Goal: Information Seeking & Learning: Learn about a topic

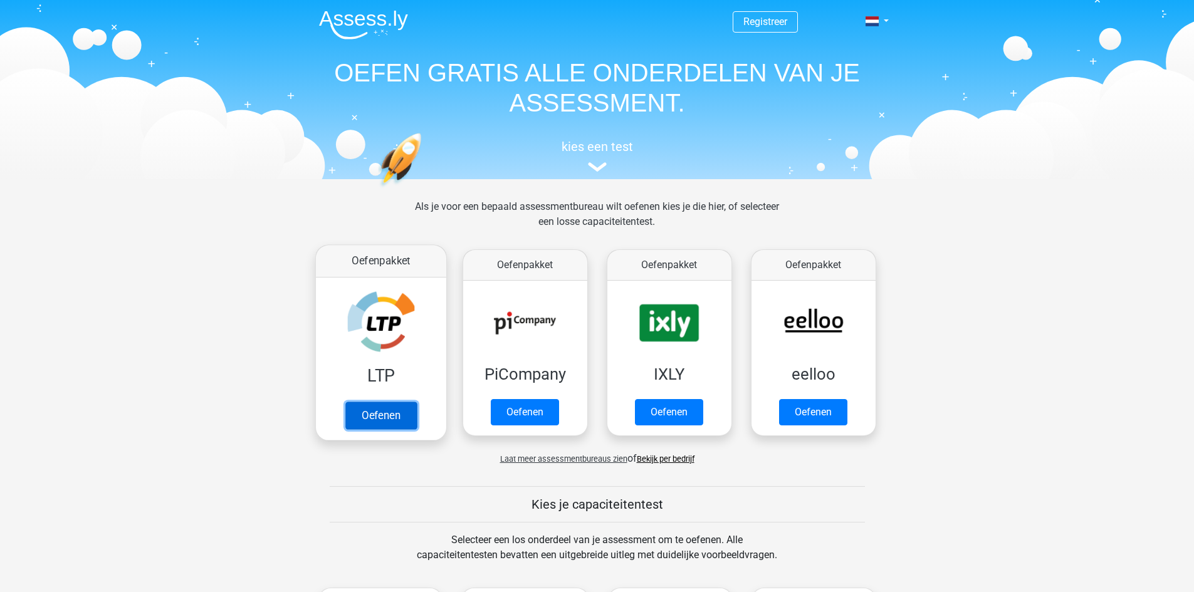
click at [389, 411] on link "Oefenen" at bounding box center [380, 416] width 71 height 28
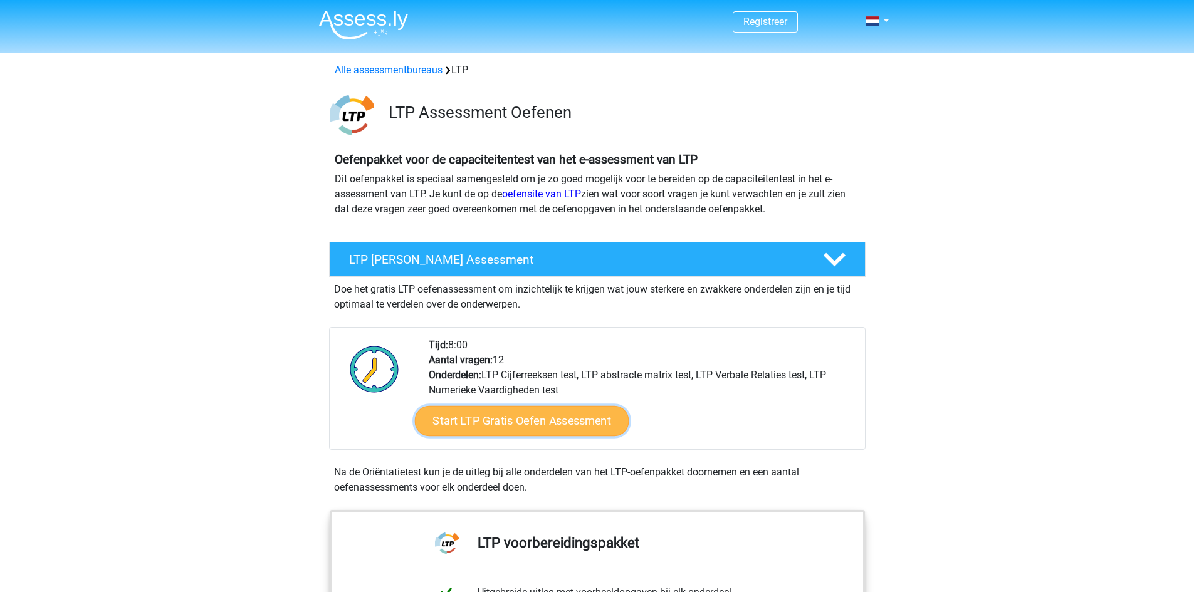
click at [536, 417] on link "Start LTP Gratis Oefen Assessment" at bounding box center [521, 421] width 214 height 30
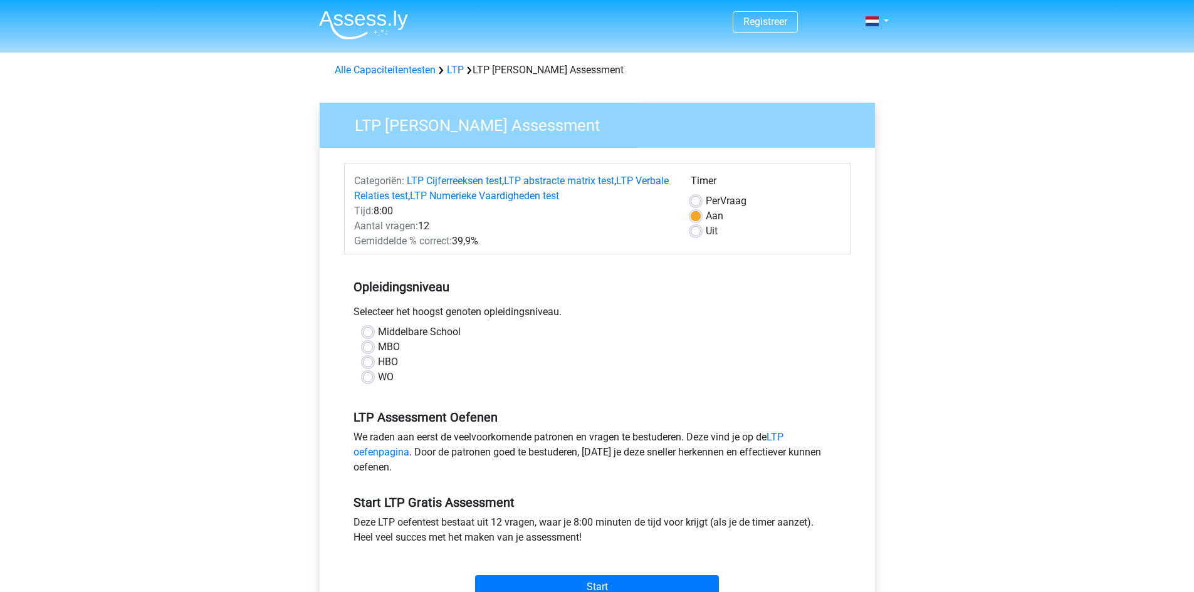
click at [376, 348] on div "MBO" at bounding box center [597, 347] width 469 height 15
click at [378, 349] on label "MBO" at bounding box center [389, 347] width 22 height 15
click at [367, 349] on input "MBO" at bounding box center [368, 346] width 10 height 13
radio input "true"
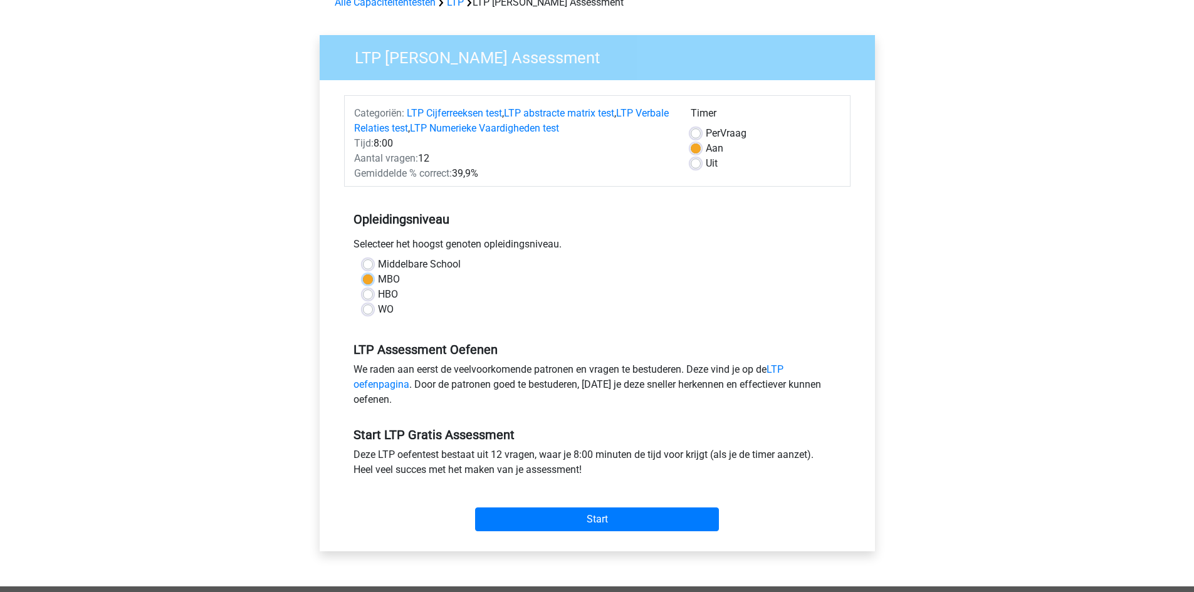
scroll to position [188, 0]
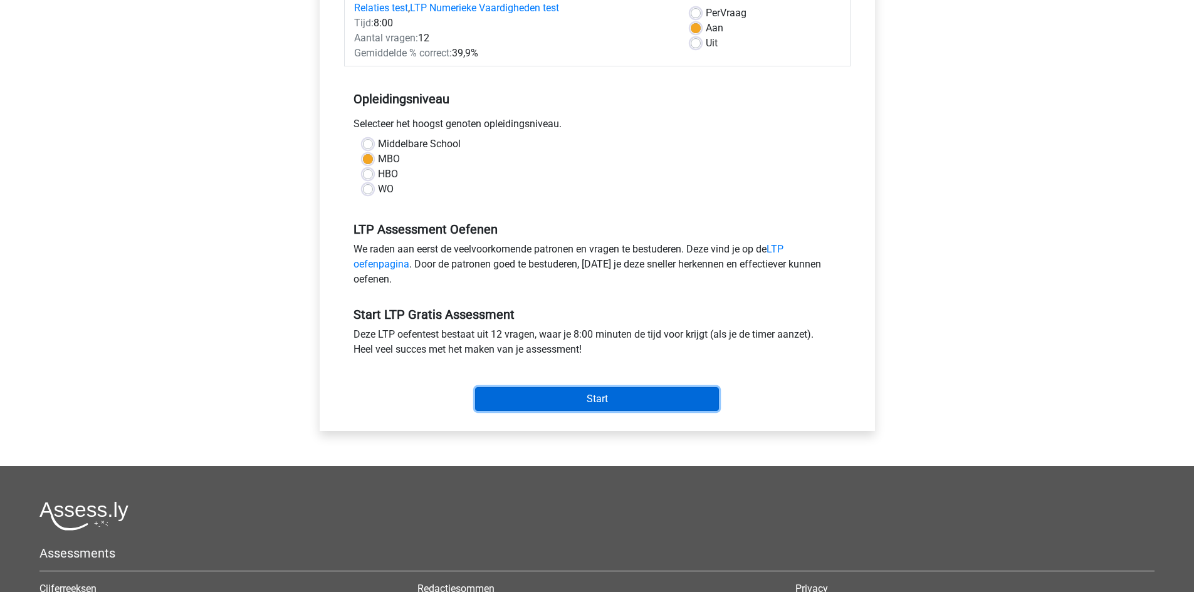
click at [580, 391] on input "Start" at bounding box center [597, 399] width 244 height 24
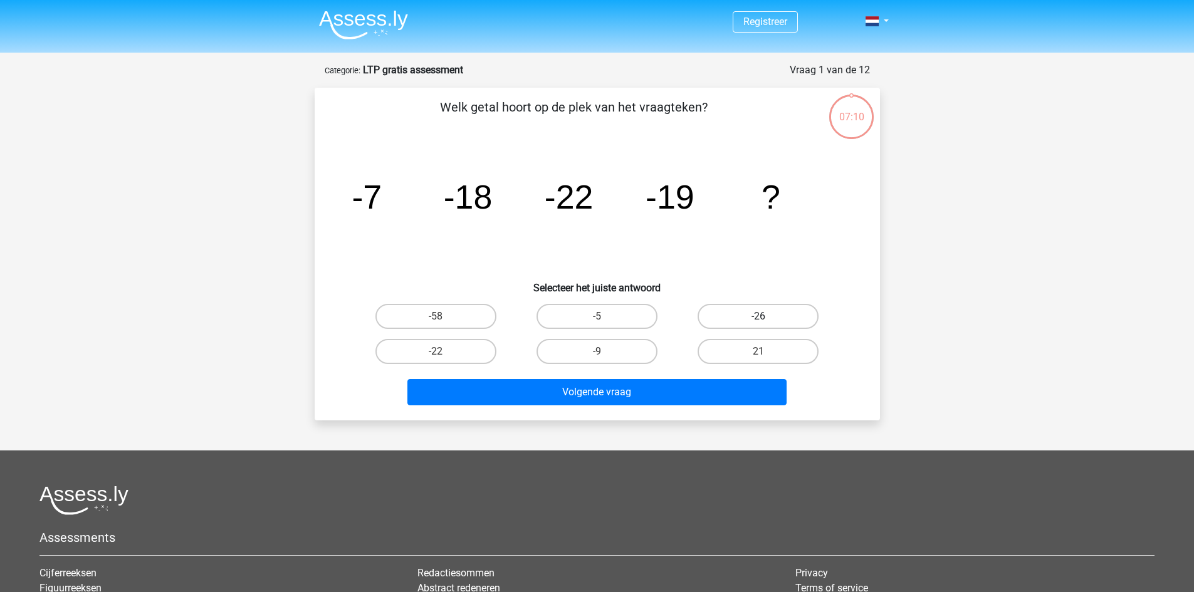
click at [745, 318] on label "-26" at bounding box center [758, 316] width 121 height 25
click at [759, 318] on input "-26" at bounding box center [763, 321] width 8 height 8
radio input "true"
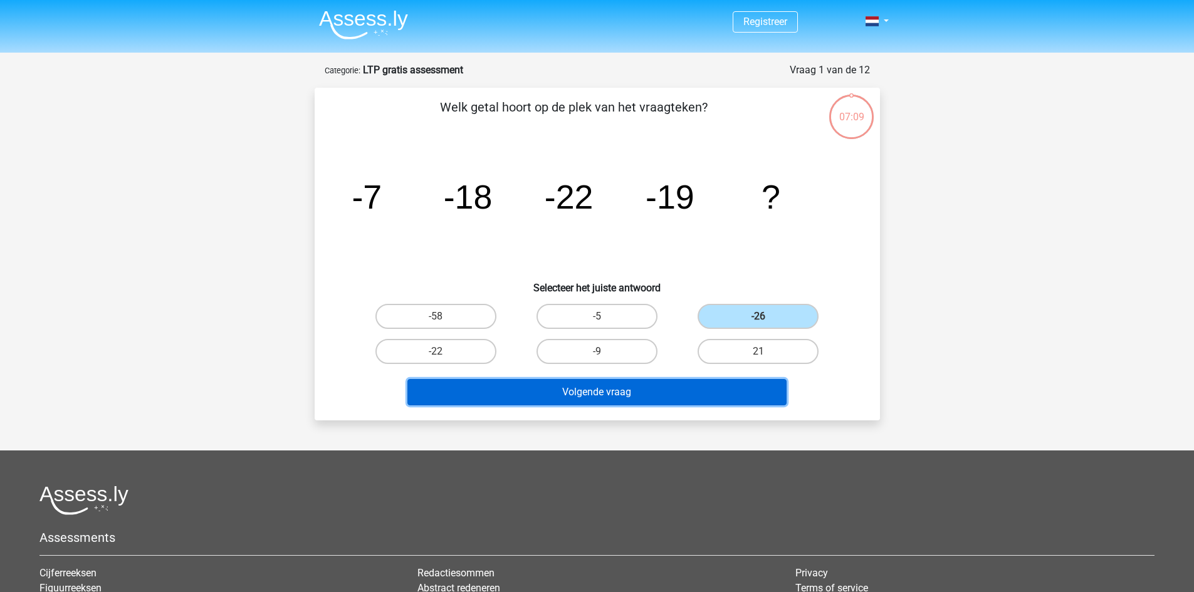
click at [683, 401] on button "Volgende vraag" at bounding box center [597, 392] width 379 height 26
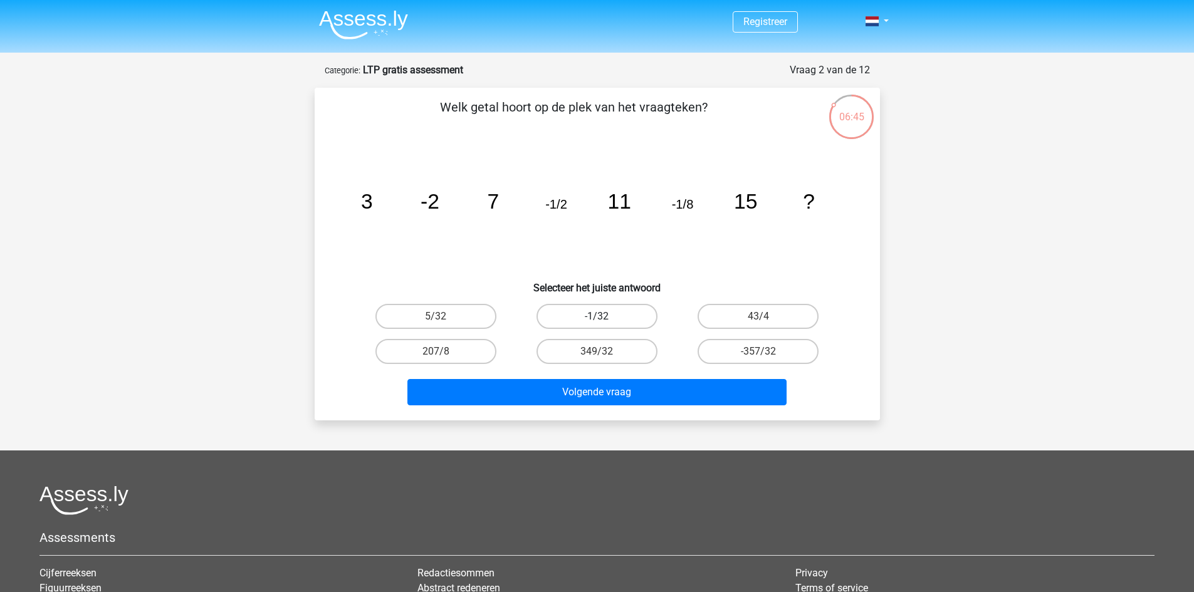
click at [606, 317] on label "-1/32" at bounding box center [597, 316] width 121 height 25
click at [605, 317] on input "-1/32" at bounding box center [601, 321] width 8 height 8
radio input "true"
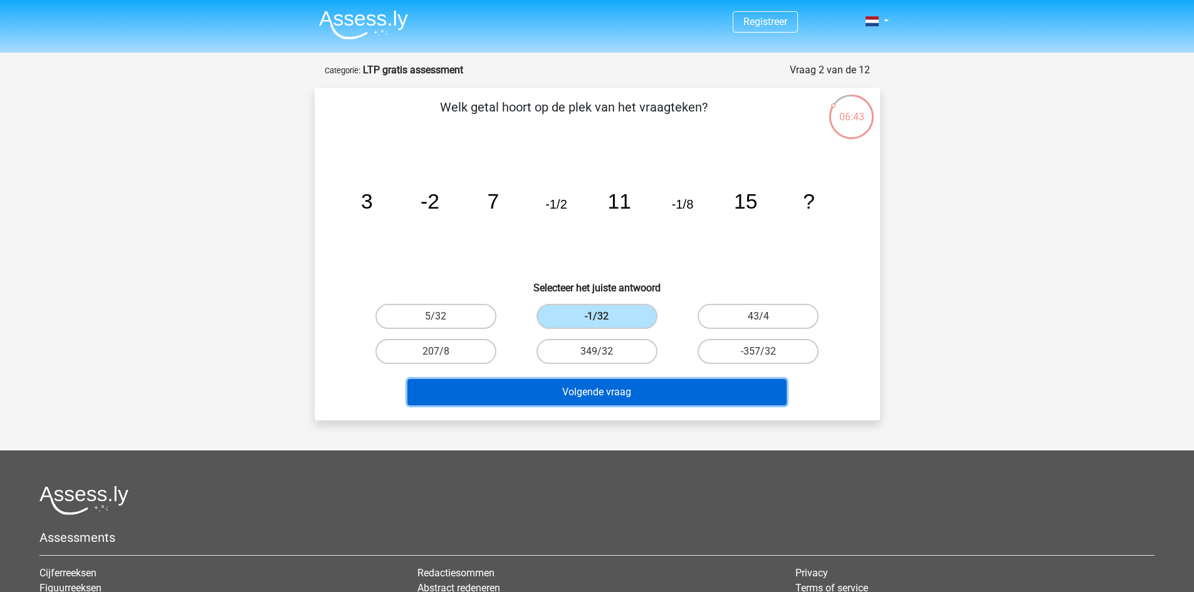
click at [704, 379] on button "Volgende vraag" at bounding box center [597, 392] width 379 height 26
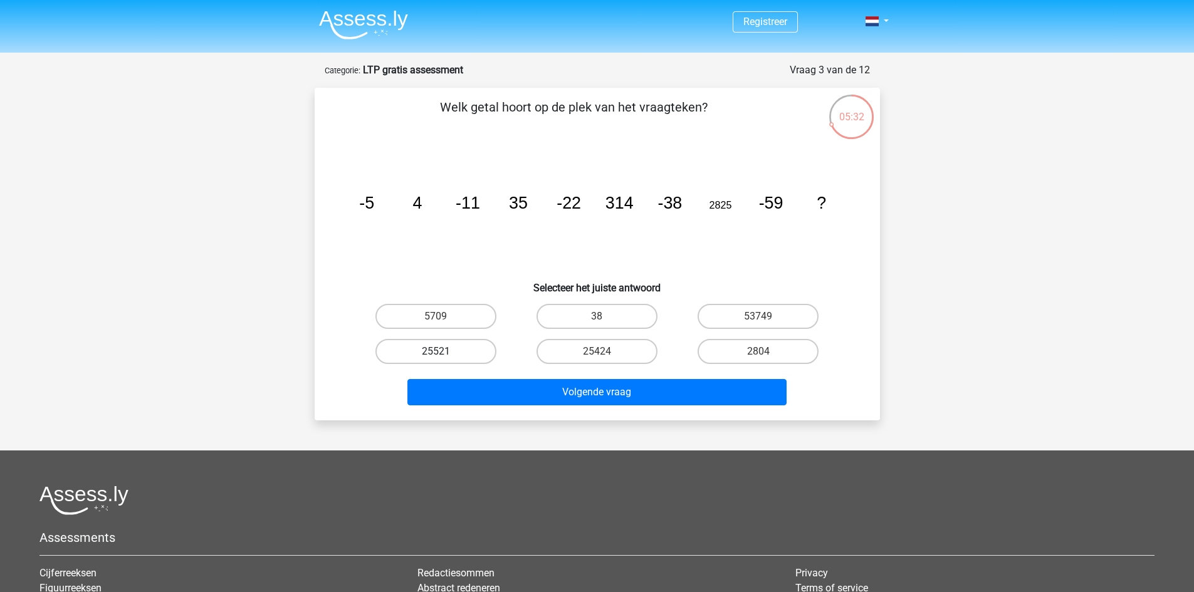
click at [461, 351] on label "25521" at bounding box center [436, 351] width 121 height 25
click at [444, 352] on input "25521" at bounding box center [440, 356] width 8 height 8
radio input "true"
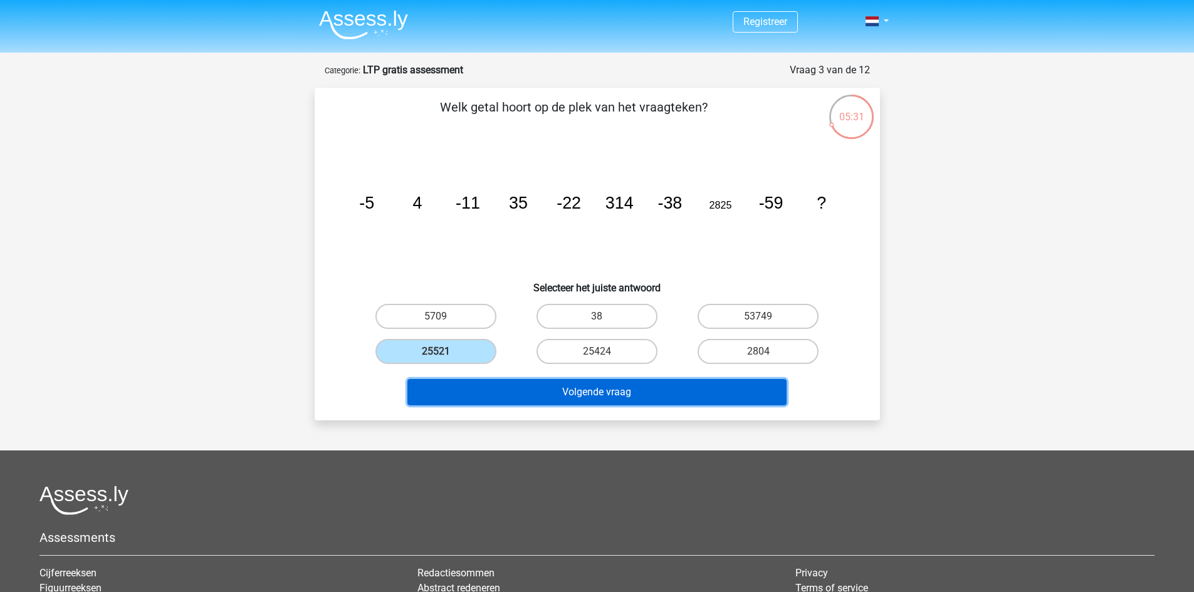
click at [673, 392] on button "Volgende vraag" at bounding box center [597, 392] width 379 height 26
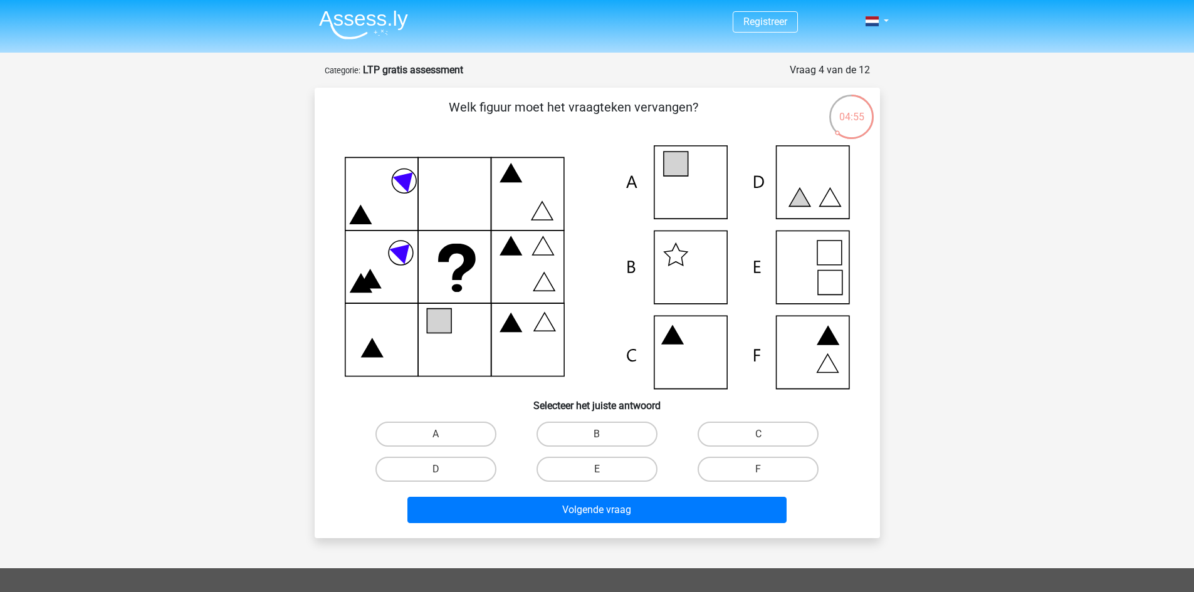
click at [672, 180] on icon at bounding box center [597, 267] width 505 height 244
click at [666, 153] on icon at bounding box center [675, 164] width 24 height 24
click at [670, 157] on icon at bounding box center [675, 164] width 24 height 24
click at [672, 162] on icon at bounding box center [675, 164] width 24 height 24
click at [447, 431] on label "A" at bounding box center [436, 434] width 121 height 25
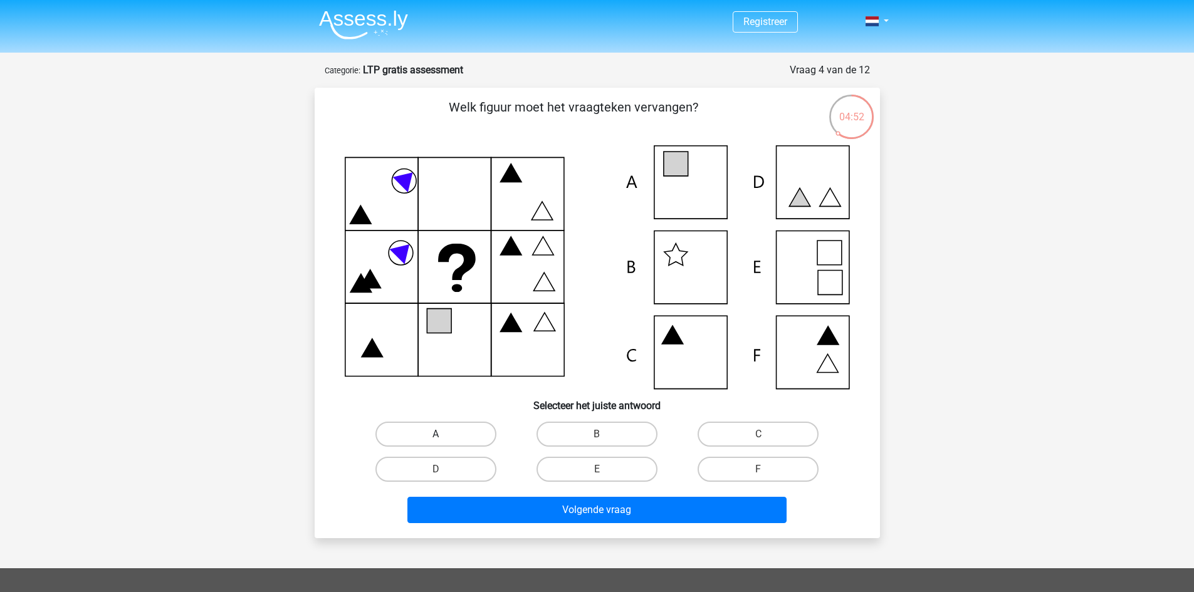
click at [444, 434] on input "A" at bounding box center [440, 438] width 8 height 8
radio input "true"
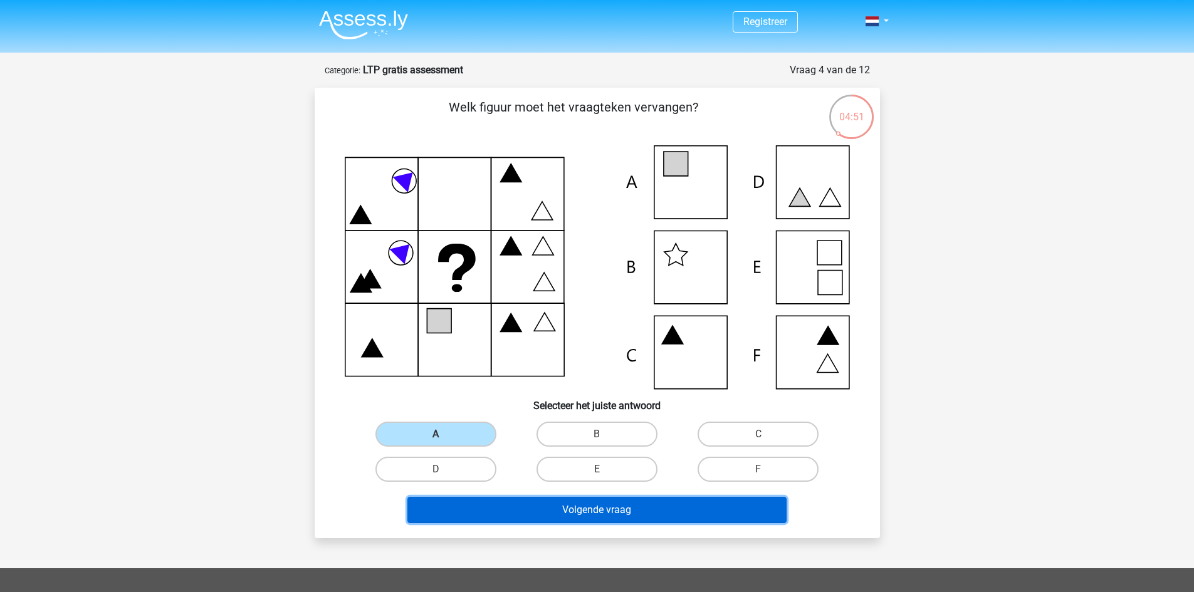
click at [601, 514] on button "Volgende vraag" at bounding box center [597, 510] width 379 height 26
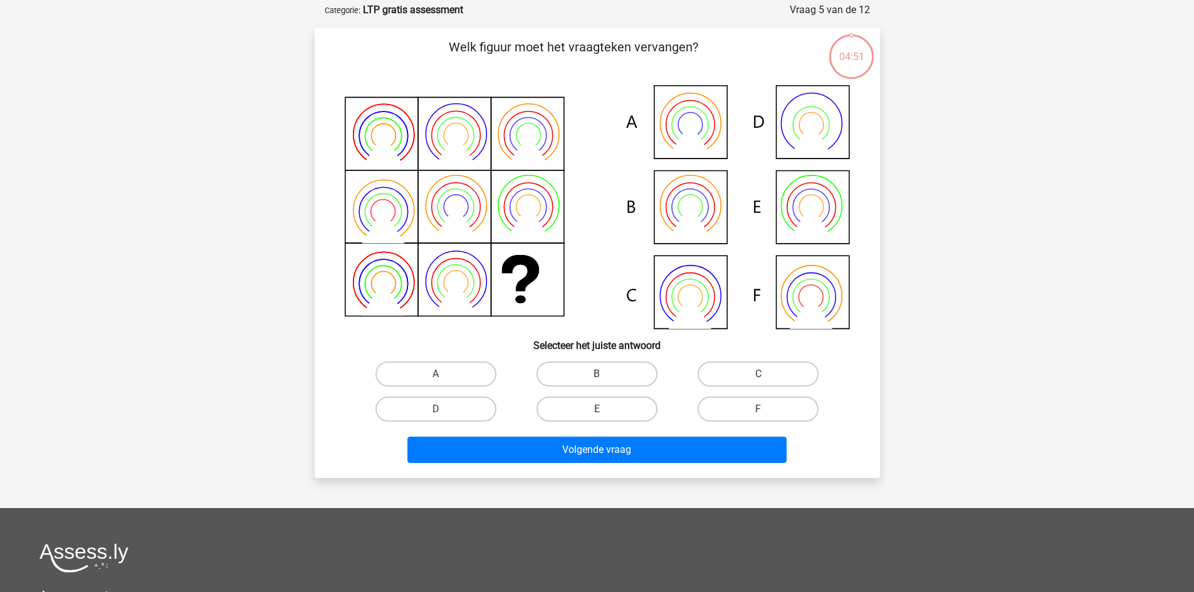
scroll to position [63, 0]
